Goal: Task Accomplishment & Management: Use online tool/utility

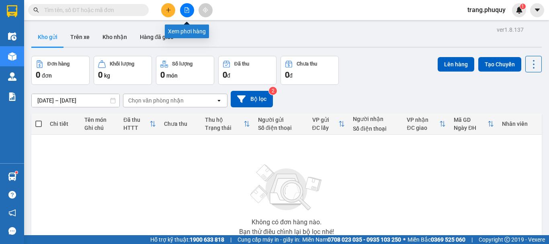
click at [186, 12] on icon "file-add" at bounding box center [187, 10] width 4 height 6
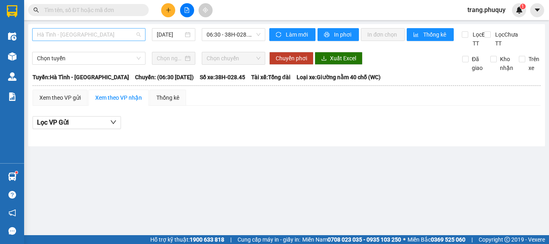
click at [96, 33] on span "Hà Tĩnh - [GEOGRAPHIC_DATA]" at bounding box center [89, 35] width 104 height 12
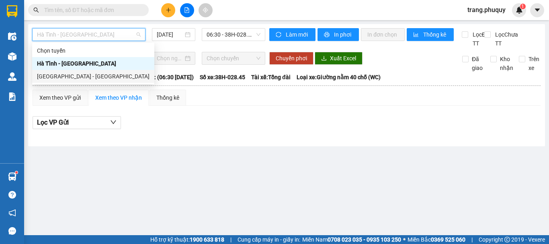
click at [62, 78] on div "[GEOGRAPHIC_DATA] - [GEOGRAPHIC_DATA]" at bounding box center [93, 76] width 112 height 9
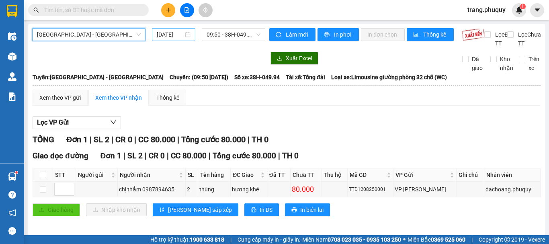
click at [169, 33] on input "[DATE]" at bounding box center [170, 34] width 27 height 9
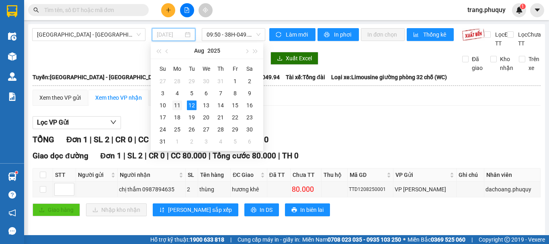
click at [180, 106] on div "11" at bounding box center [177, 105] width 10 height 10
type input "[DATE]"
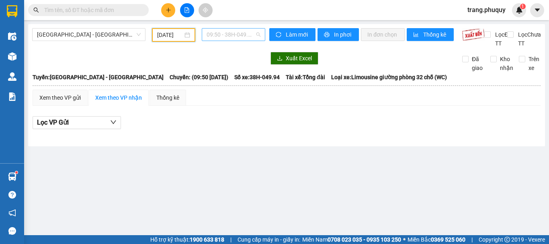
click at [226, 36] on span "09:50 - 38H-049.94" at bounding box center [234, 35] width 54 height 12
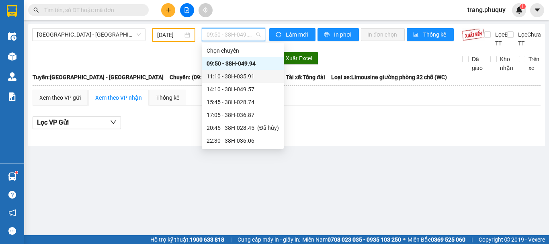
click at [240, 80] on div "11:10 - 38H-035.91" at bounding box center [243, 76] width 72 height 9
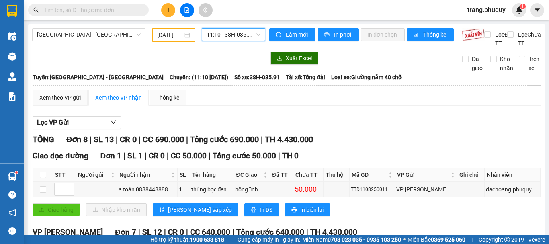
click at [243, 36] on span "11:10 - 38H-035.91" at bounding box center [234, 35] width 54 height 12
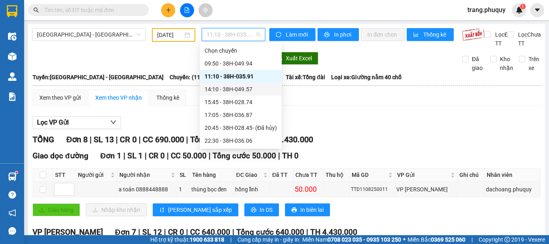
click at [234, 92] on div "14:10 - 38H-049.57" at bounding box center [241, 89] width 72 height 9
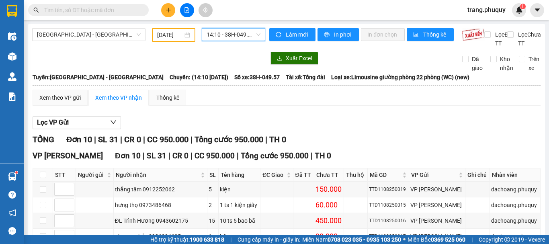
click at [228, 34] on span "14:10 - 38H-049.57" at bounding box center [234, 35] width 54 height 12
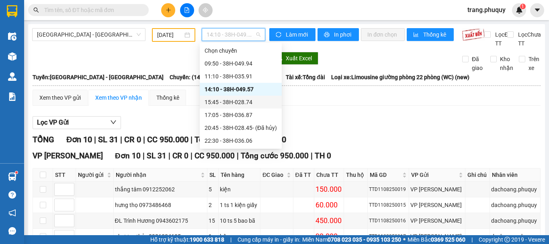
click at [233, 103] on div "15:45 - 38H-028.74" at bounding box center [241, 102] width 72 height 9
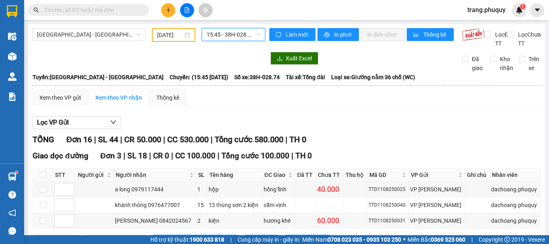
click at [242, 31] on span "15:45 - 38H-028.74" at bounding box center [234, 35] width 54 height 12
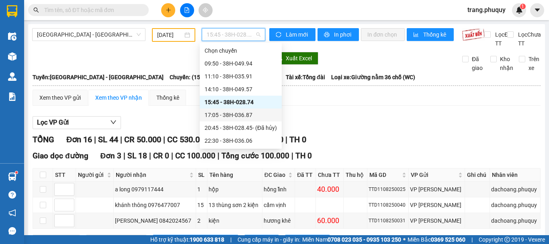
click at [244, 114] on div "17:05 - 38H-036.87" at bounding box center [241, 114] width 72 height 9
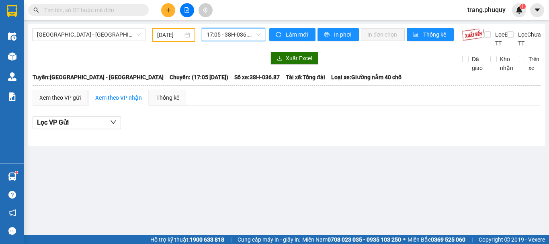
click at [243, 33] on span "17:05 - 38H-036.87" at bounding box center [234, 35] width 54 height 12
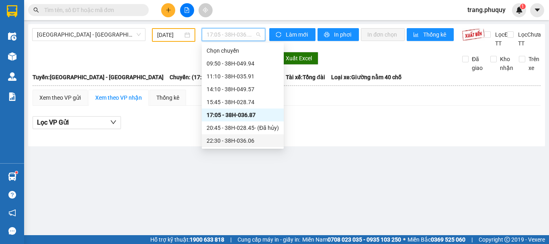
click at [240, 141] on div "22:30 - 38H-036.06" at bounding box center [243, 140] width 72 height 9
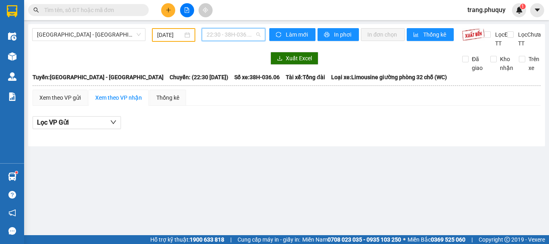
click at [242, 34] on span "22:30 - 38H-036.06" at bounding box center [234, 35] width 54 height 12
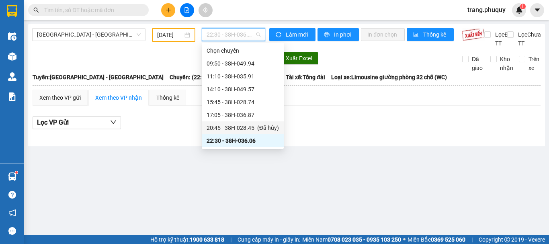
scroll to position [13, 0]
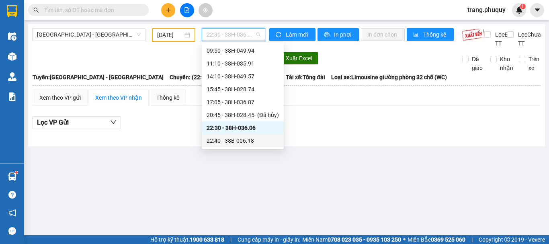
click at [236, 139] on div "22:40 - 38B-006.18" at bounding box center [243, 140] width 72 height 9
